Goal: Task Accomplishment & Management: Manage account settings

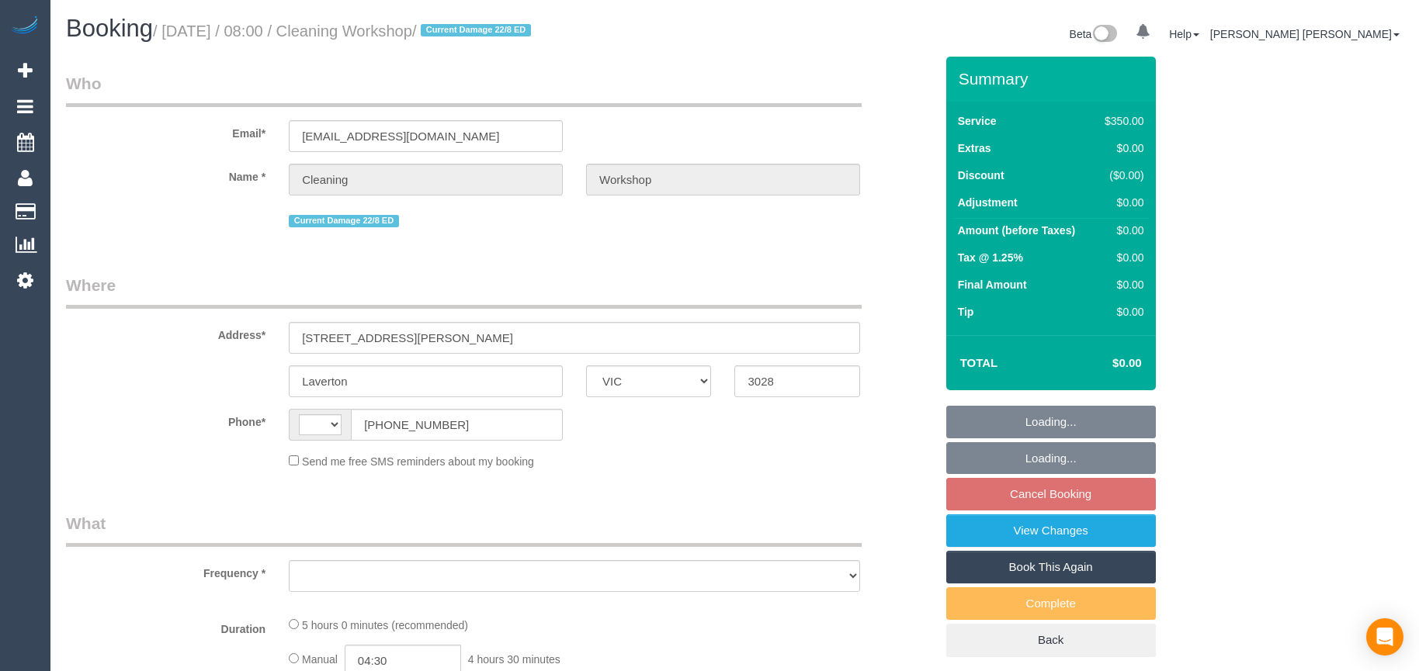
select select "VIC"
select select "string:AU"
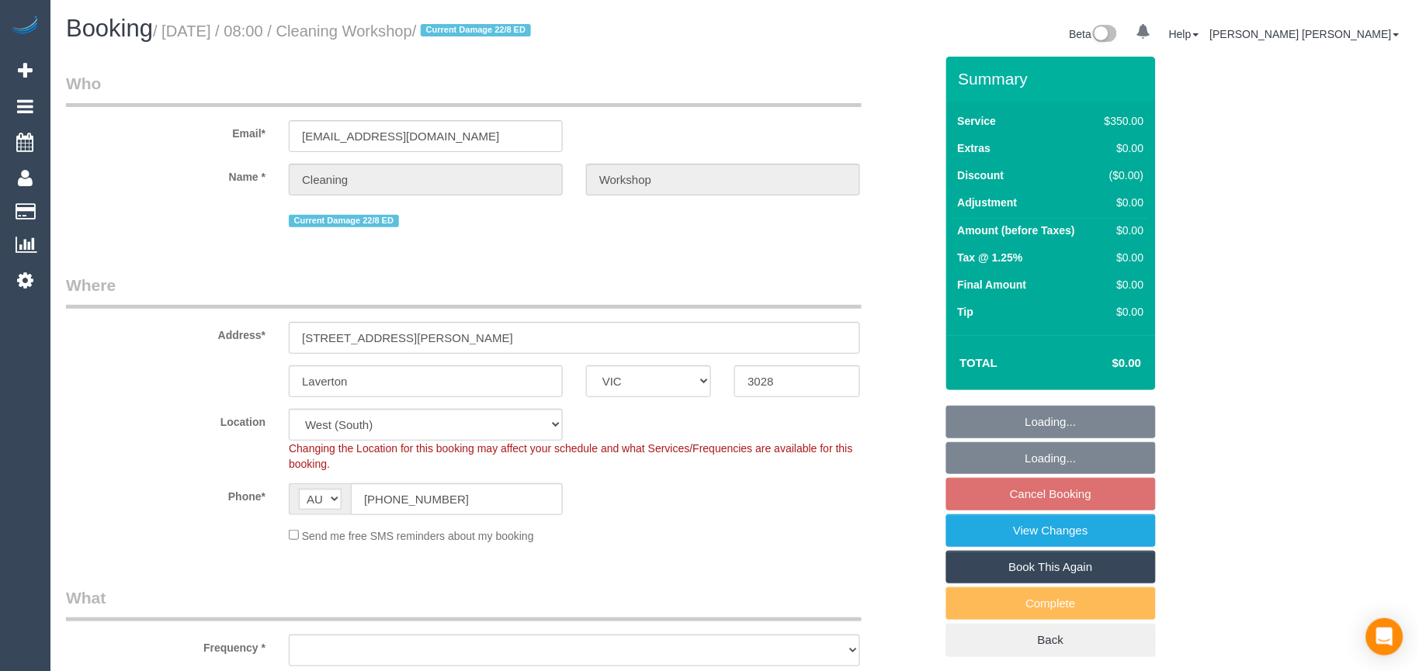
select select "object:523"
select select "300"
select select "number:28"
select select "object:1306"
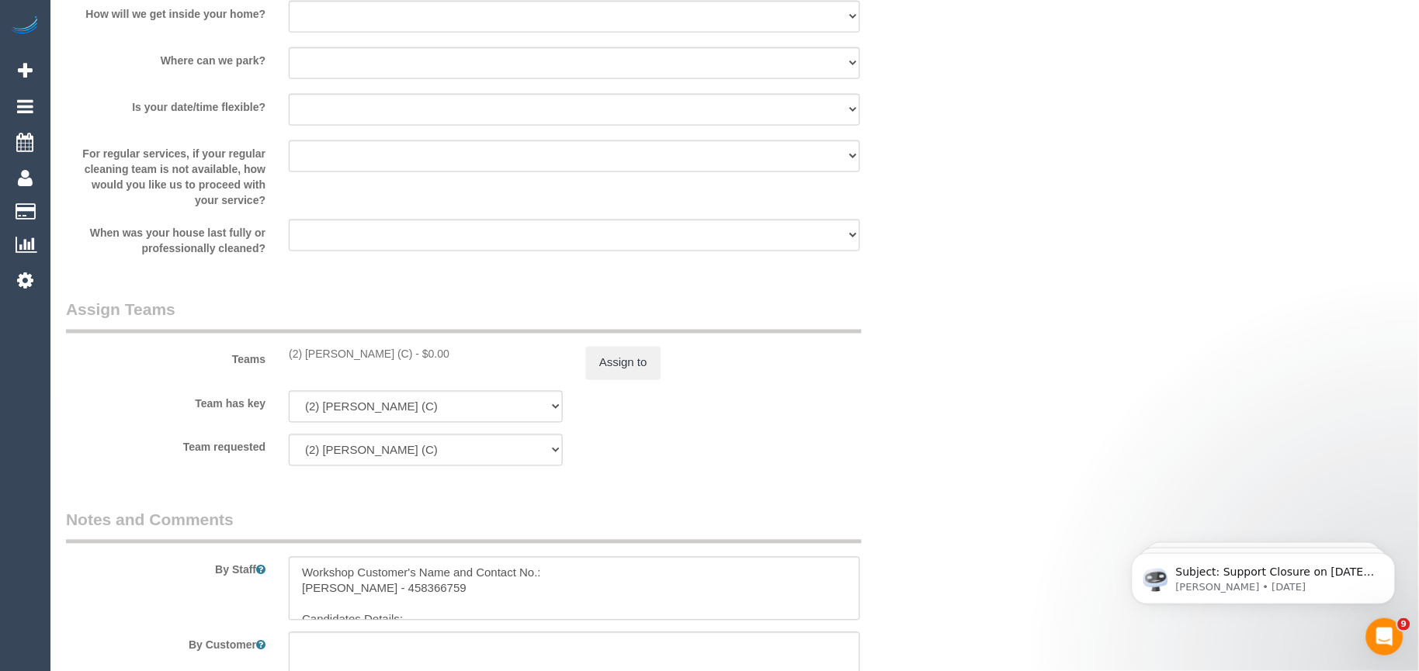
scroll to position [2241, 0]
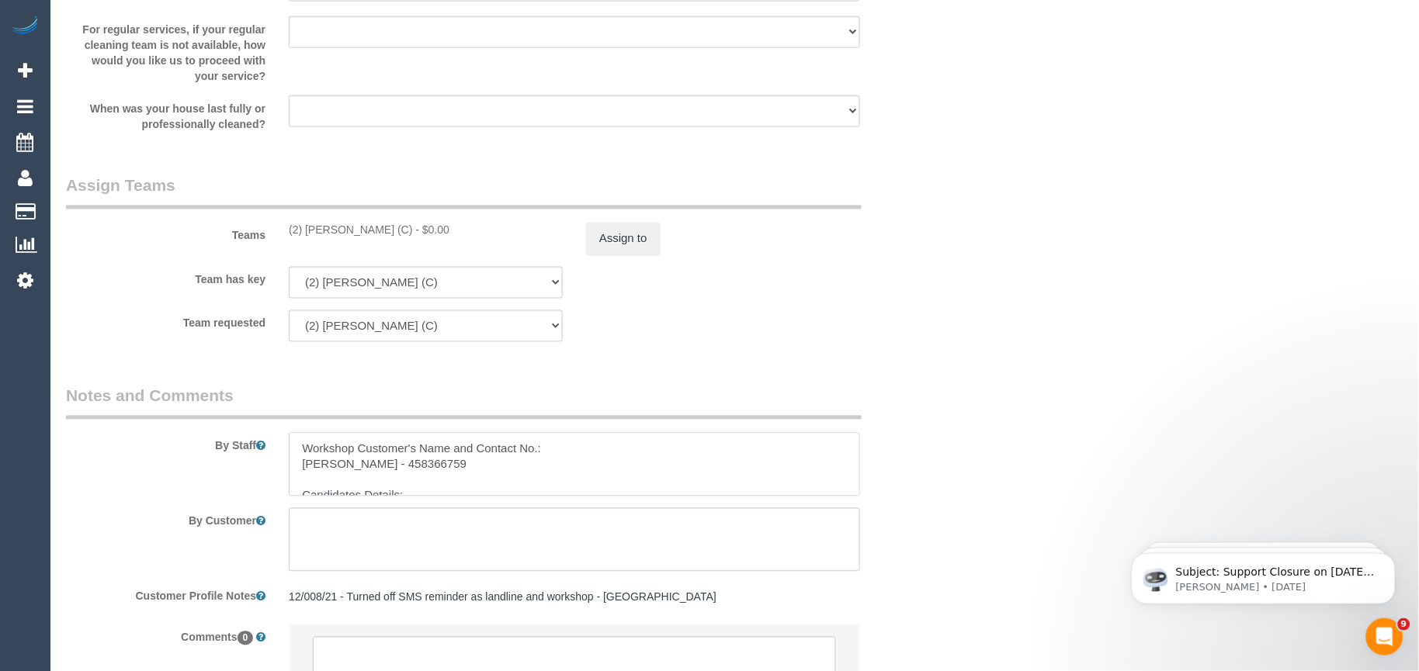
click at [469, 495] on textarea at bounding box center [574, 465] width 571 height 64
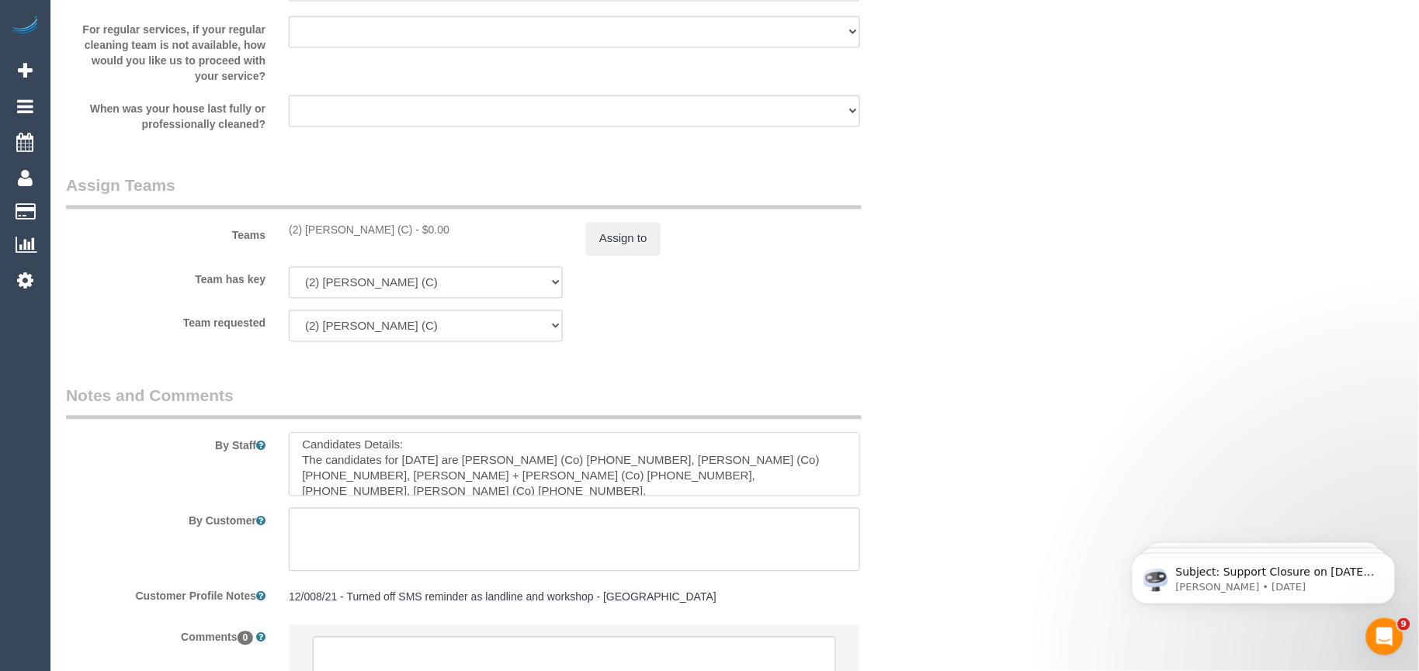
scroll to position [62, 0]
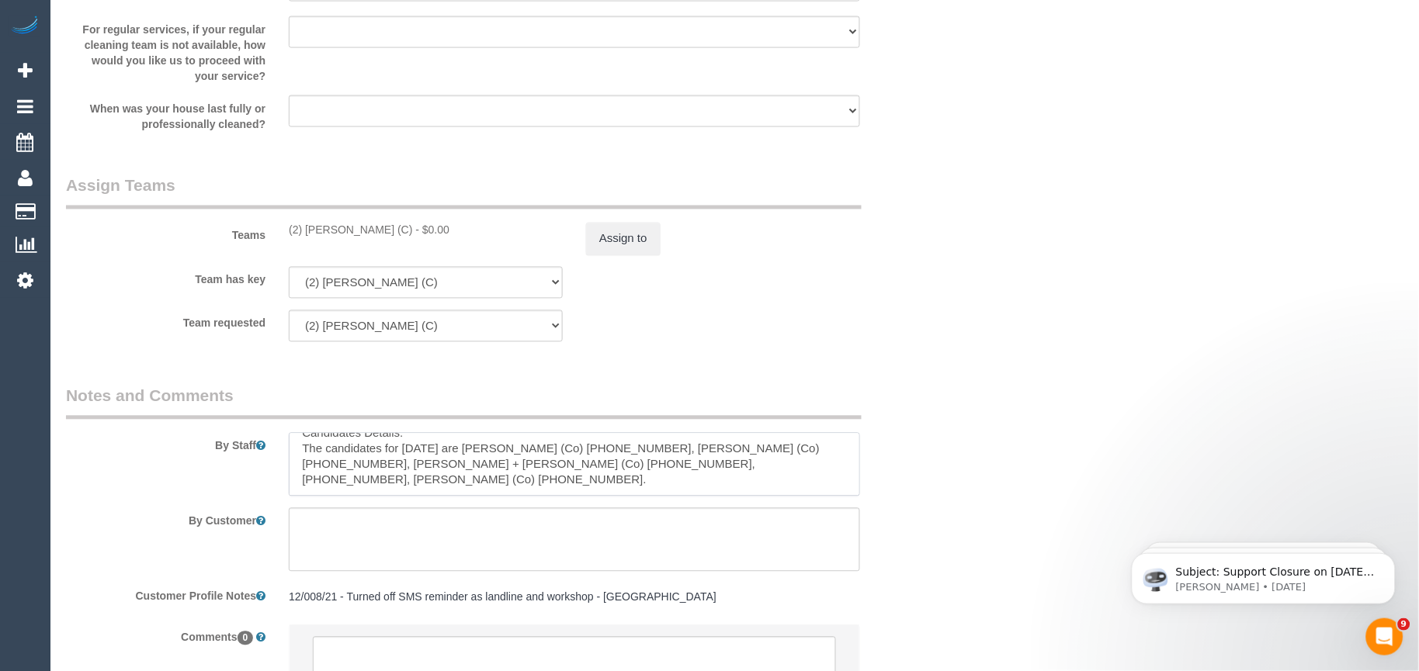
click at [399, 473] on textarea at bounding box center [574, 465] width 571 height 64
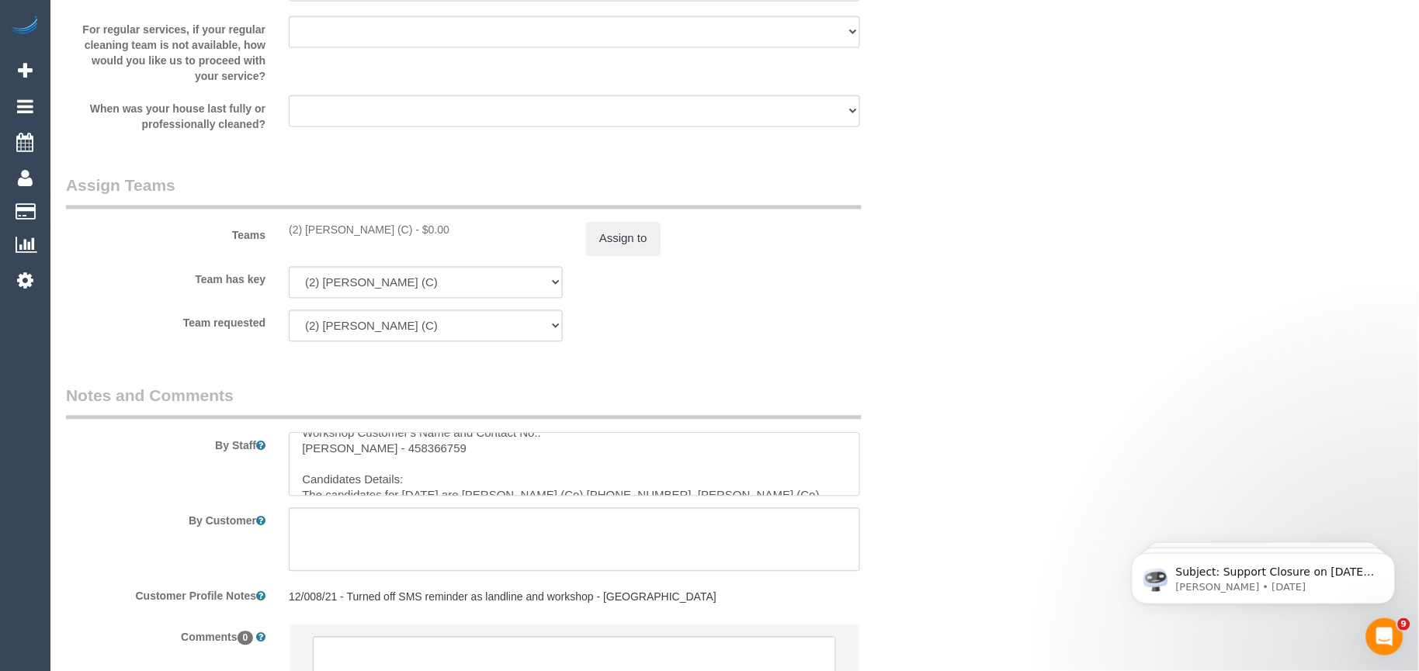
drag, startPoint x: 392, startPoint y: 489, endPoint x: 293, endPoint y: 459, distance: 103.1
click at [293, 459] on textarea at bounding box center [574, 465] width 571 height 64
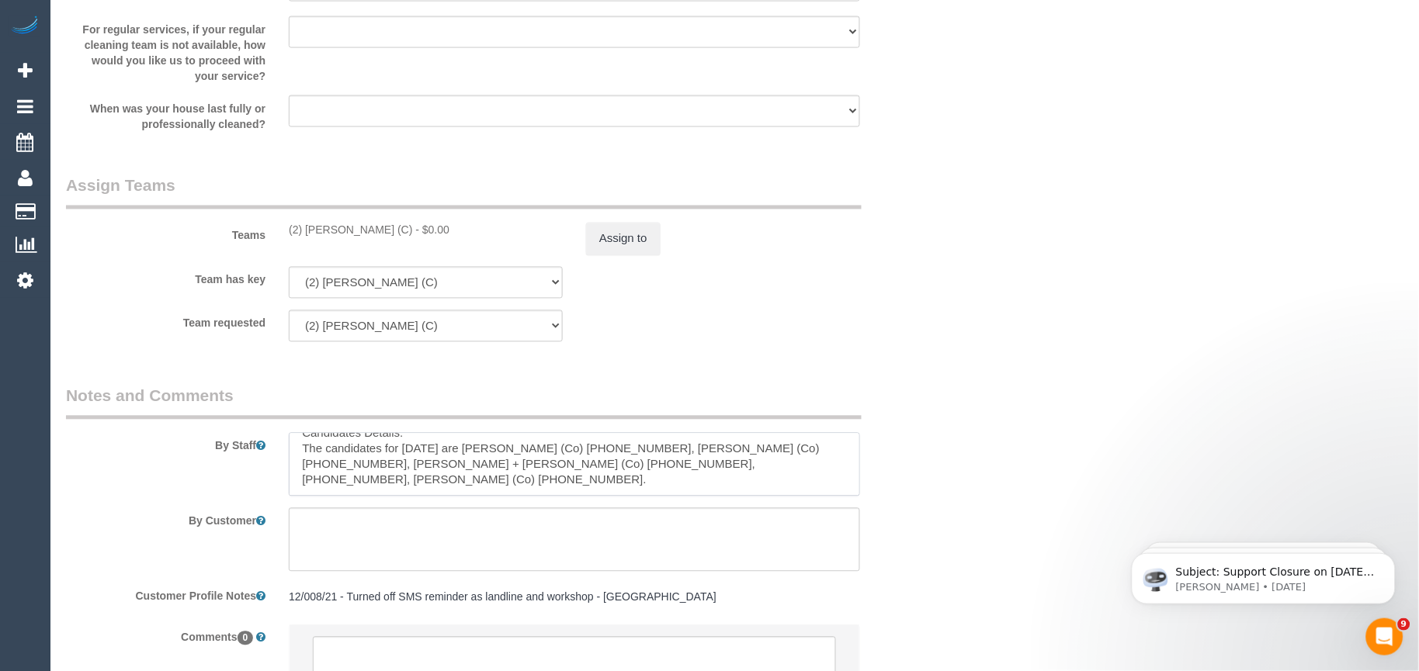
click at [416, 470] on textarea at bounding box center [574, 465] width 571 height 64
drag, startPoint x: 473, startPoint y: 461, endPoint x: 484, endPoint y: 490, distance: 30.7
click at [484, 490] on textarea at bounding box center [574, 465] width 571 height 64
paste textarea "he candidates for [DATE] are [PERSON_NAME] (Co) [PHONE_NUMBER], Samjinder Kaur …"
drag, startPoint x: 473, startPoint y: 456, endPoint x: 386, endPoint y: 460, distance: 87.0
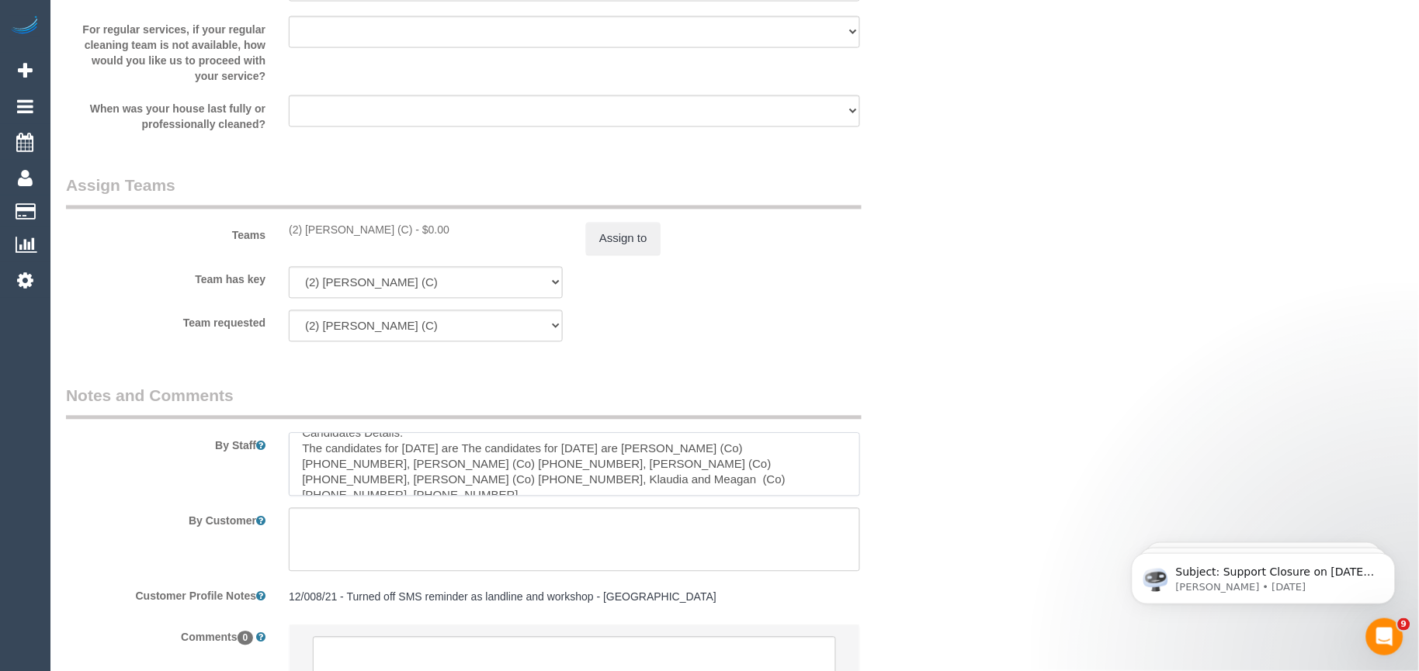
click at [275, 468] on div "By Staff" at bounding box center [500, 441] width 892 height 112
click at [445, 455] on textarea at bounding box center [574, 465] width 571 height 64
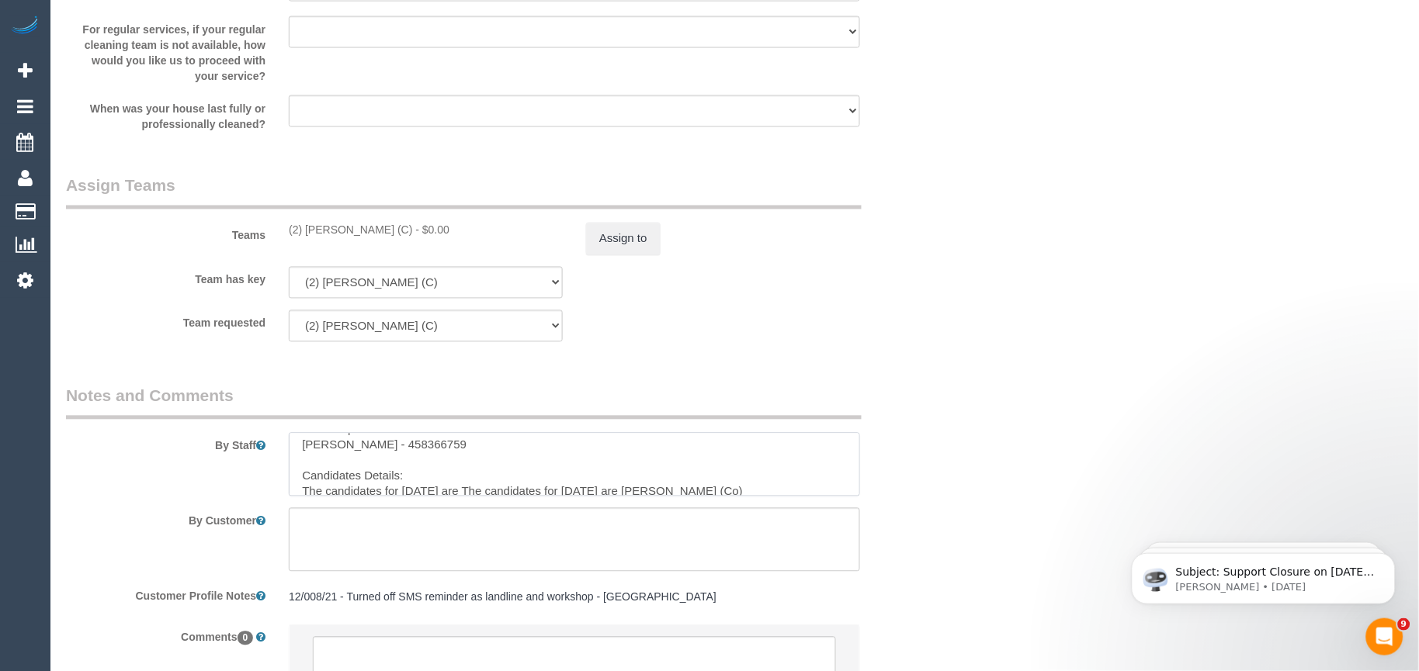
scroll to position [0, 0]
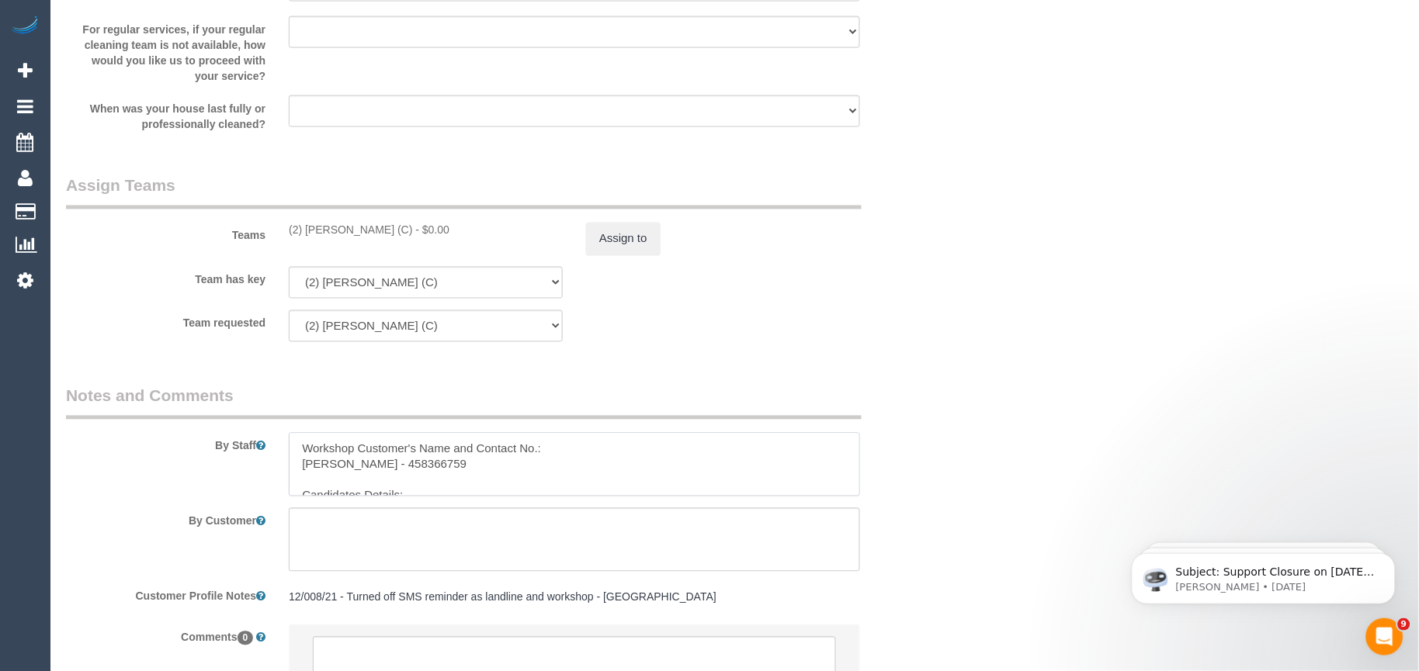
drag, startPoint x: 472, startPoint y: 456, endPoint x: 429, endPoint y: 472, distance: 45.7
click at [429, 472] on textarea at bounding box center [574, 465] width 571 height 64
click at [459, 487] on textarea at bounding box center [574, 465] width 571 height 64
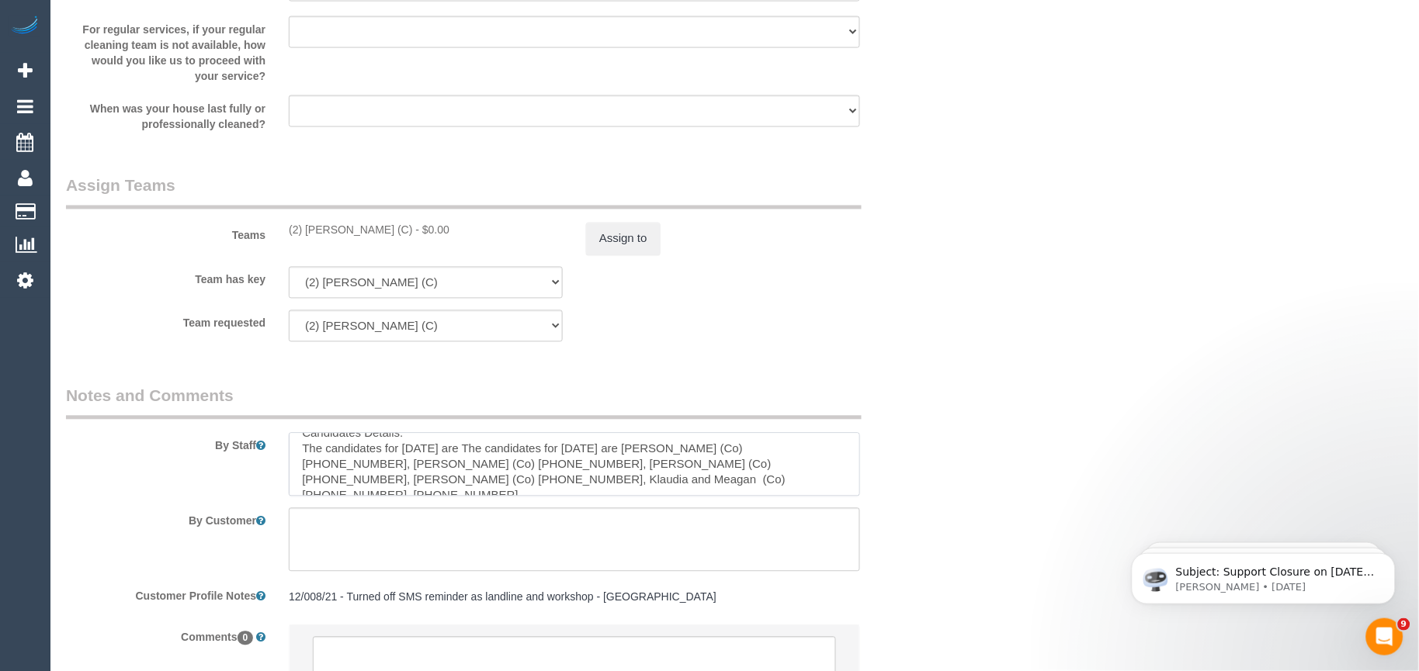
click at [476, 469] on textarea at bounding box center [574, 465] width 571 height 64
click at [537, 494] on textarea at bounding box center [574, 465] width 571 height 64
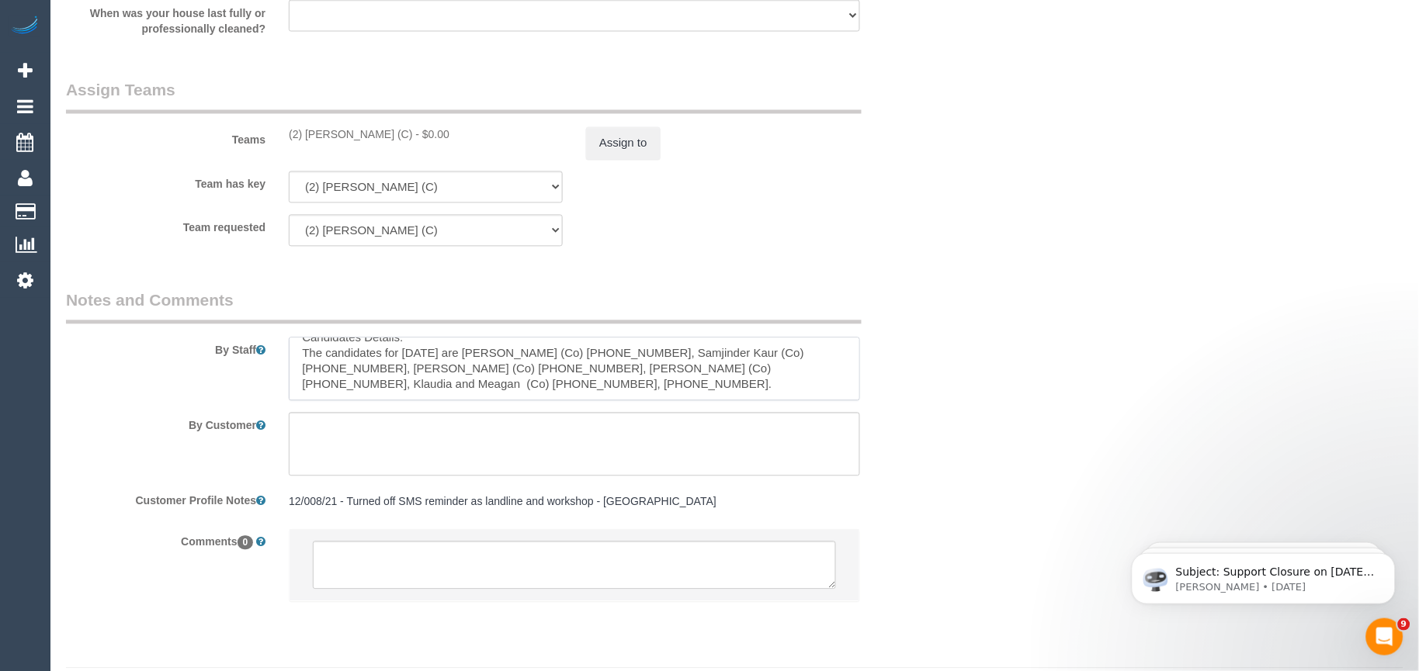
scroll to position [2305, 0]
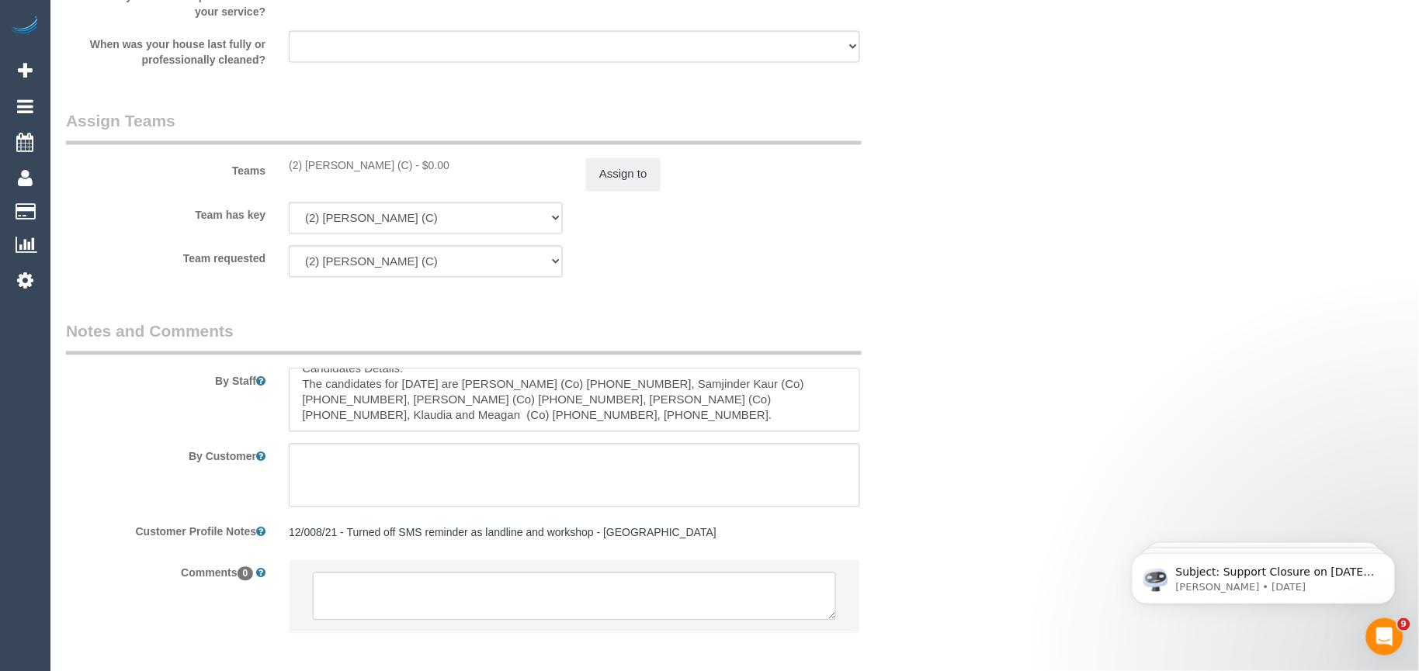
click at [572, 432] on textarea at bounding box center [574, 401] width 571 height 64
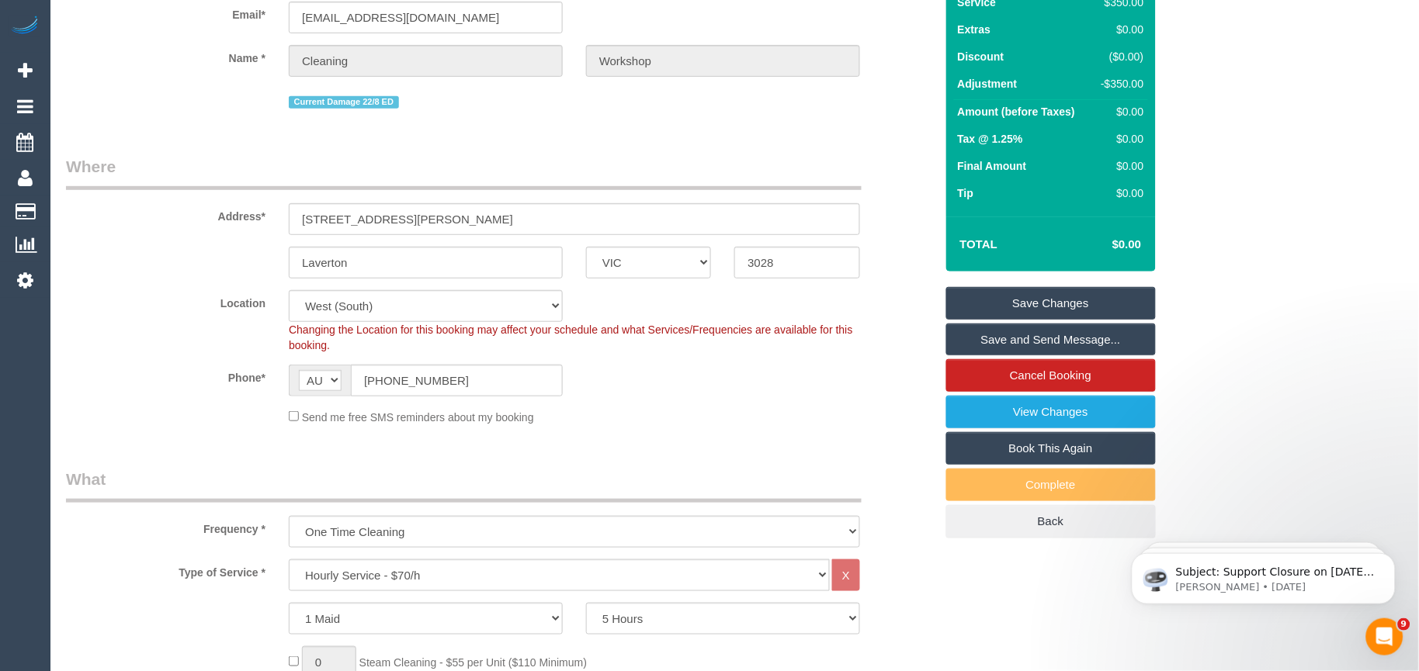
scroll to position [150, 0]
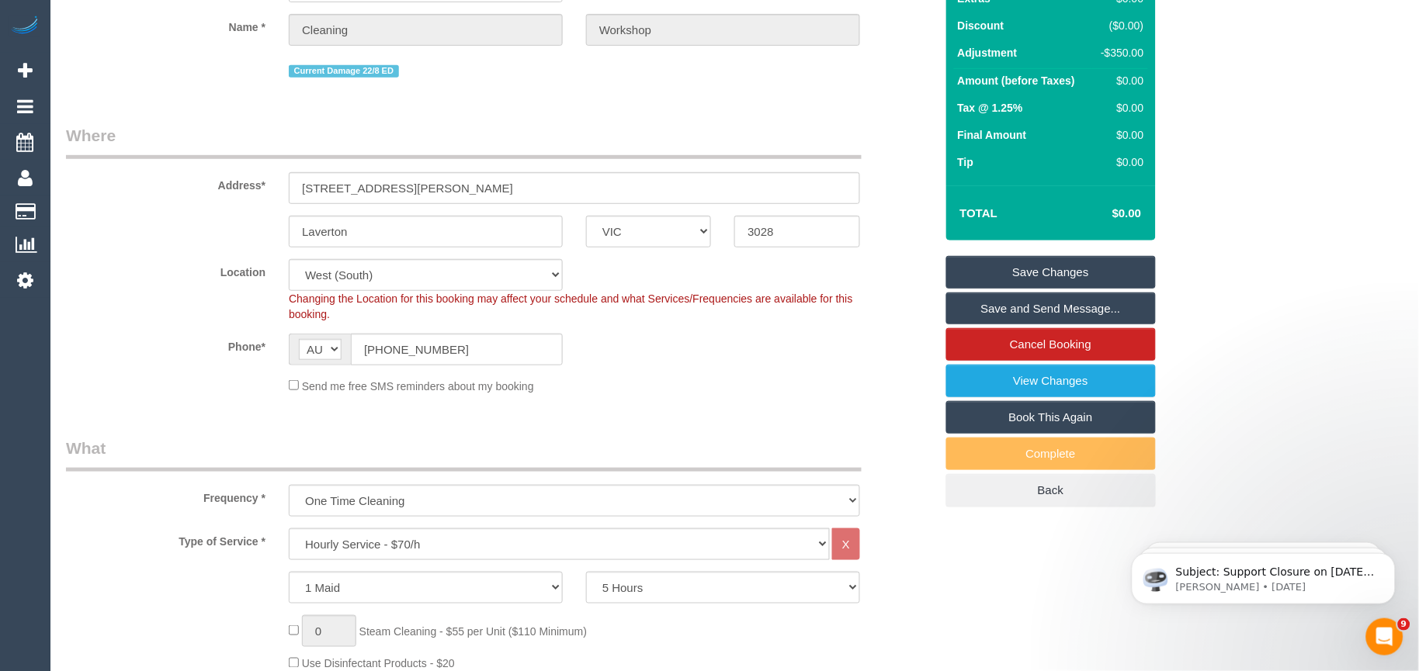
type textarea "Workshop Customer's Name and Contact No.: [PERSON_NAME] - 458366759 Candidates …"
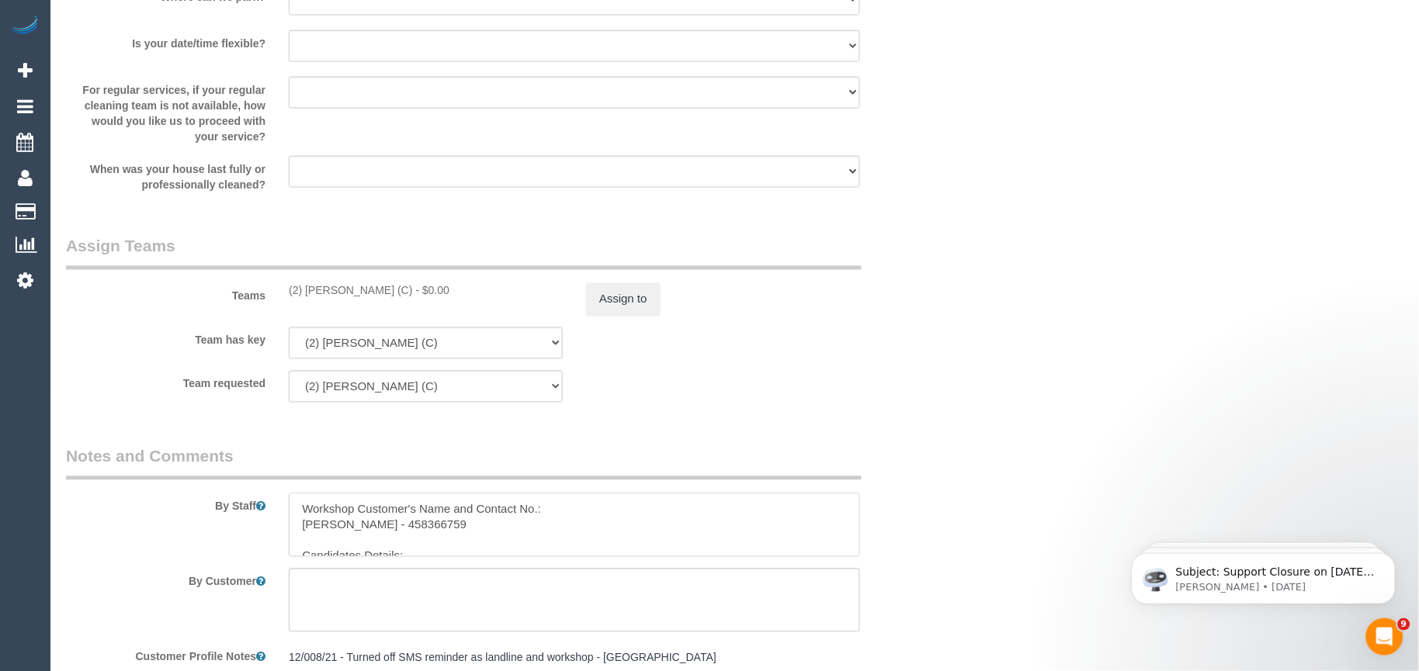
scroll to position [2392, 0]
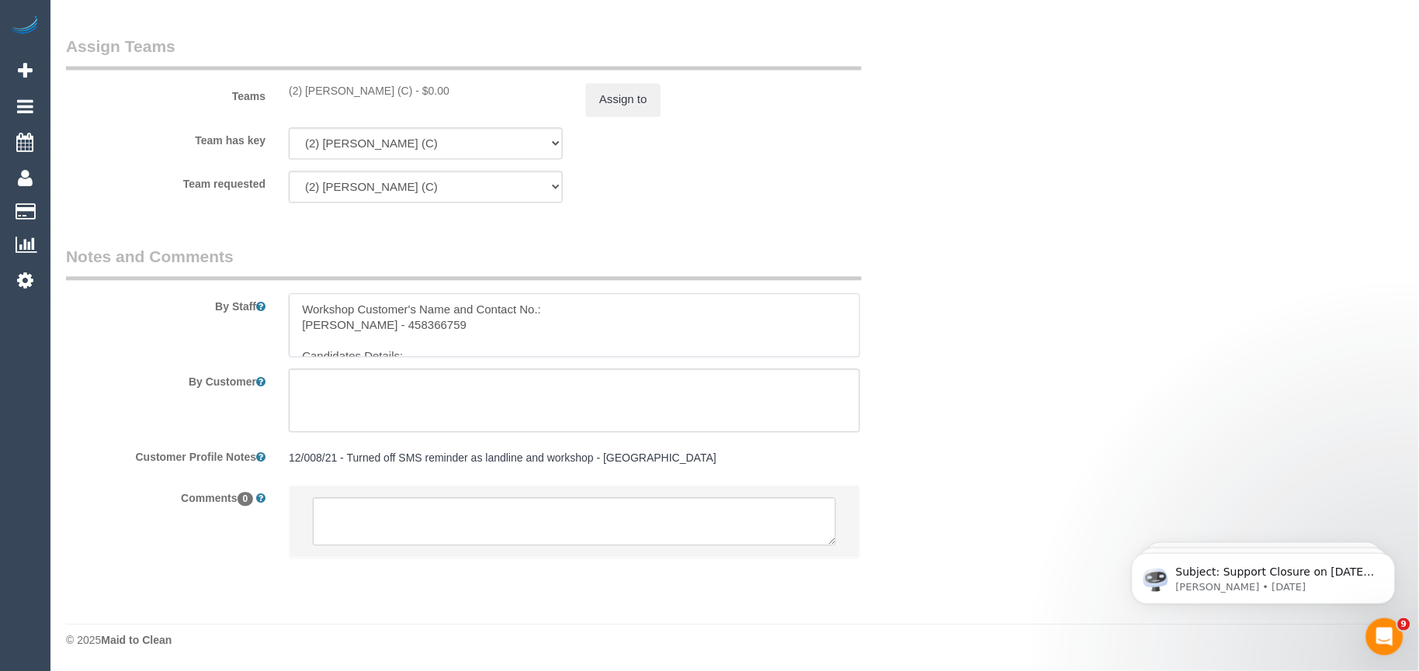
click at [335, 327] on textarea at bounding box center [574, 326] width 571 height 64
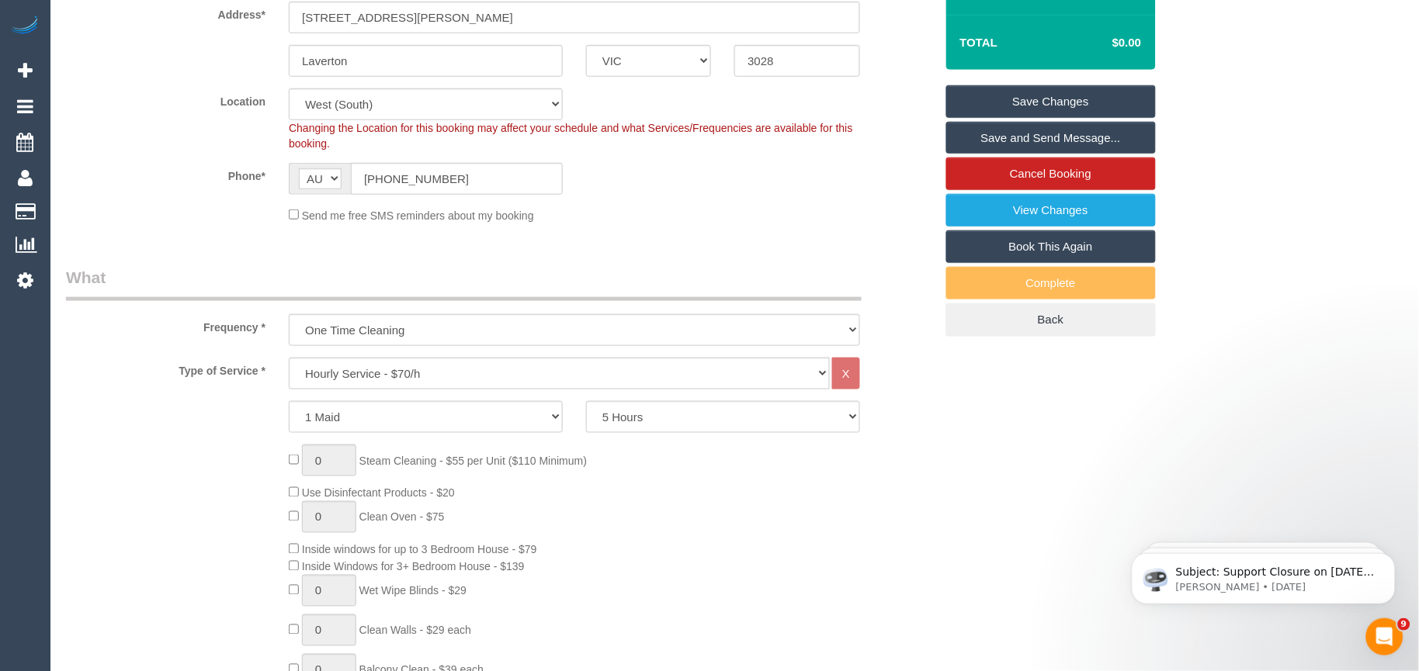
scroll to position [0, 0]
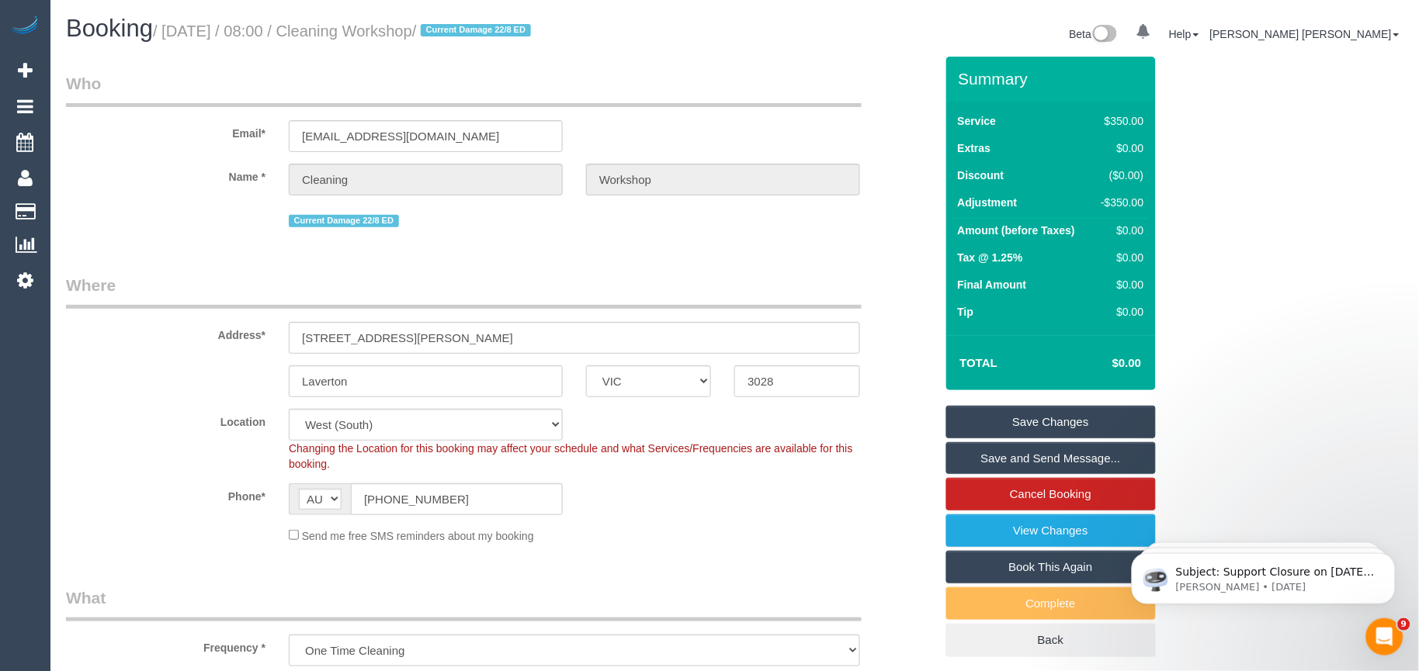
click at [1027, 417] on link "Save Changes" at bounding box center [1051, 422] width 210 height 33
